Goal: Information Seeking & Learning: Understand process/instructions

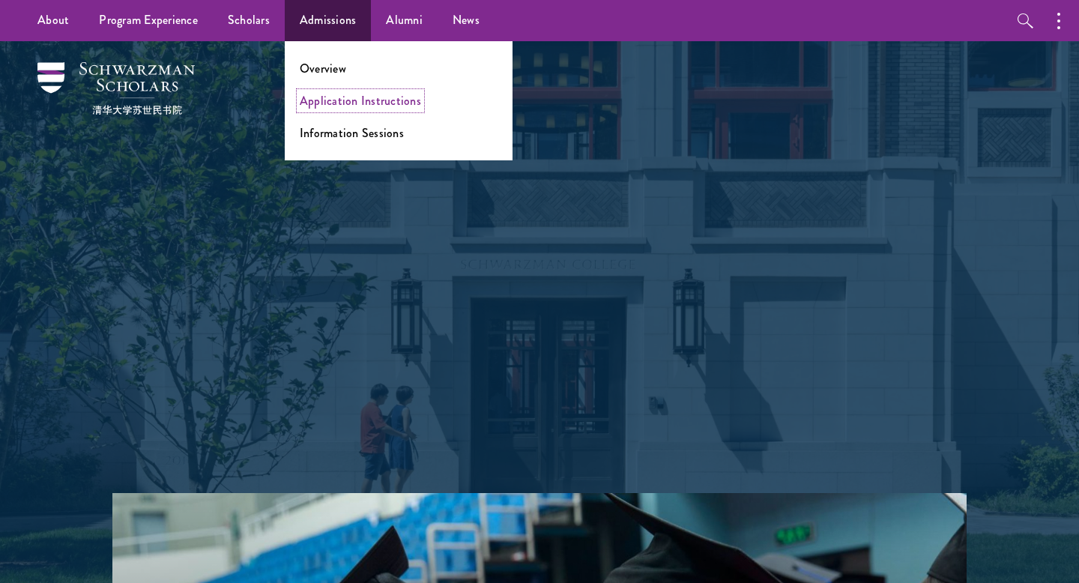
click at [335, 105] on link "Application Instructions" at bounding box center [360, 100] width 121 height 17
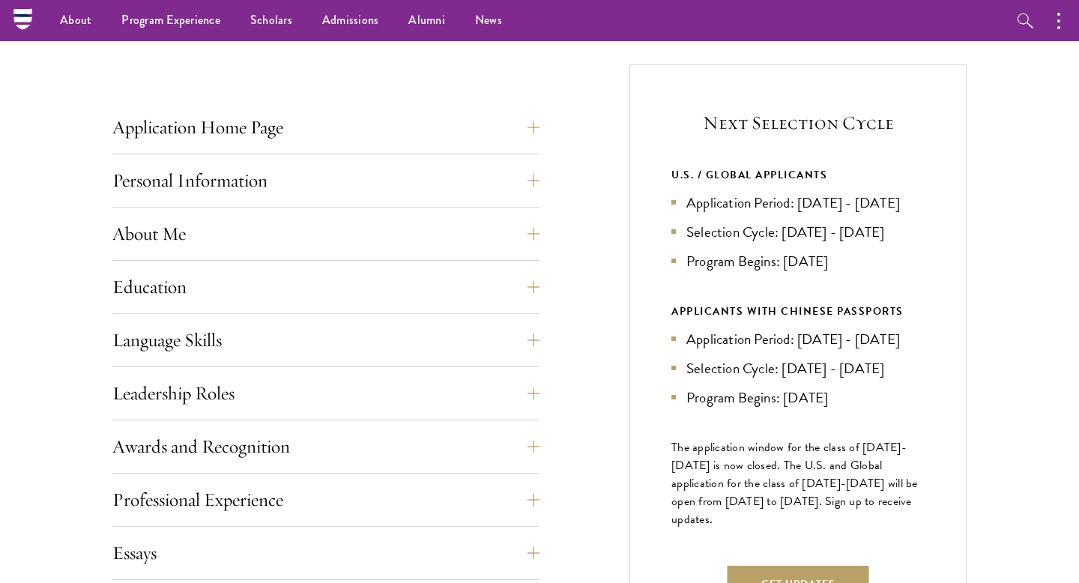
scroll to position [533, 0]
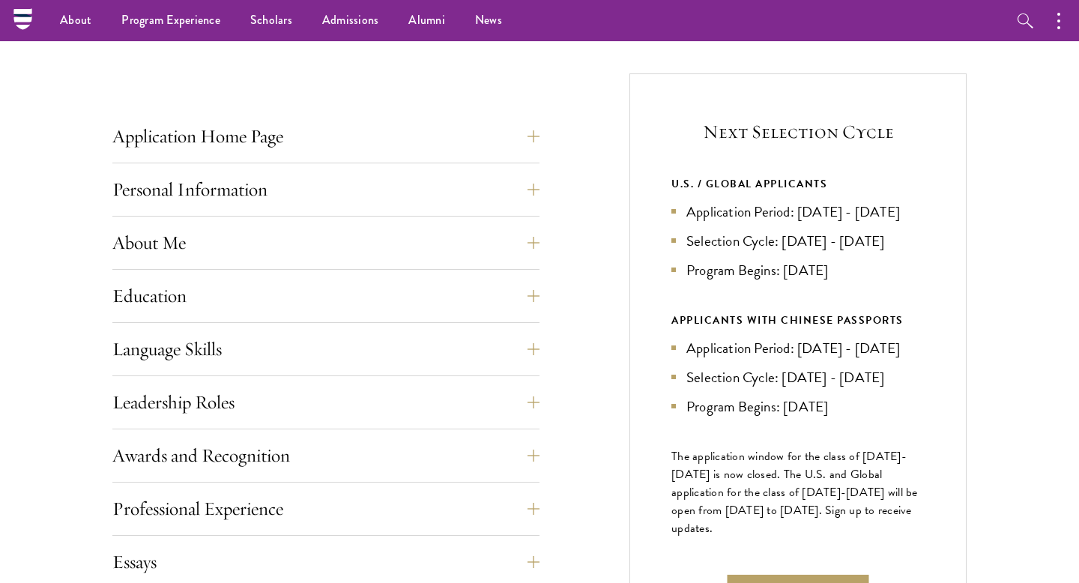
click at [629, 257] on div "Next Selection Cycle U.S. / GLOBAL APPLICANTS Application Period: Apr 2026 - Se…" at bounding box center [797, 371] width 337 height 597
click at [629, 233] on div "Next Selection Cycle U.S. / GLOBAL APPLICANTS Application Period: Apr 2026 - Se…" at bounding box center [797, 371] width 337 height 597
click at [620, 225] on div "Application Home Page The online application form must be completed in English.…" at bounding box center [539, 517] width 854 height 888
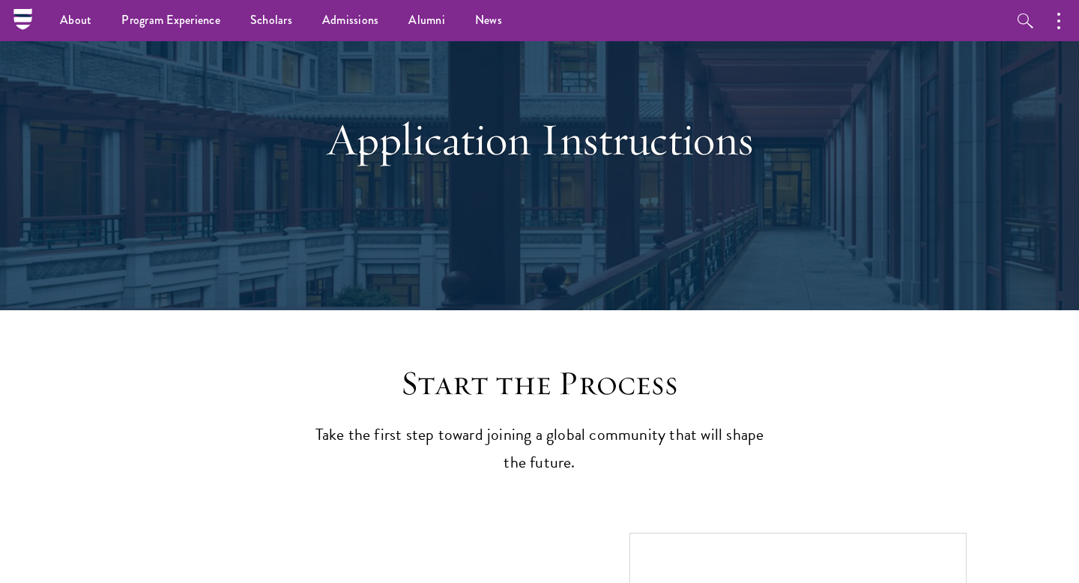
scroll to position [0, 0]
